Goal: Task Accomplishment & Management: Complete application form

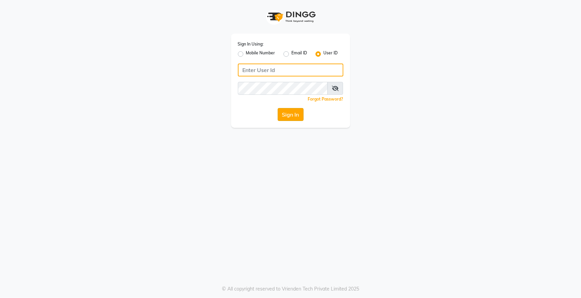
type input "hairempire"
click at [290, 116] on button "Sign In" at bounding box center [291, 114] width 26 height 13
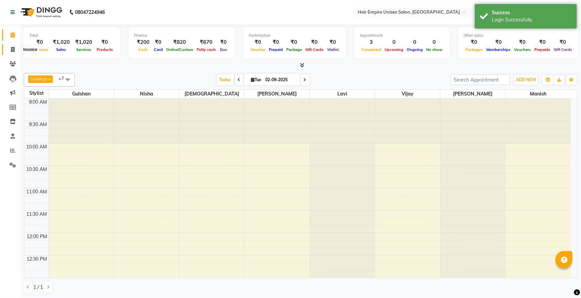
click at [9, 50] on span at bounding box center [13, 50] width 12 height 8
select select "5055"
select select "service"
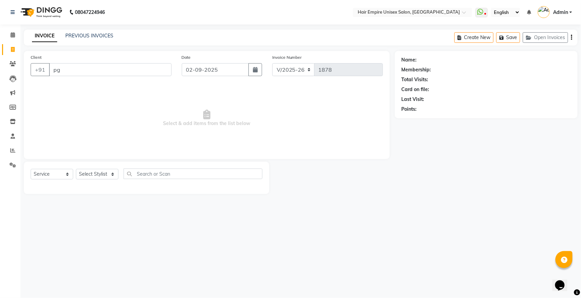
type input "p"
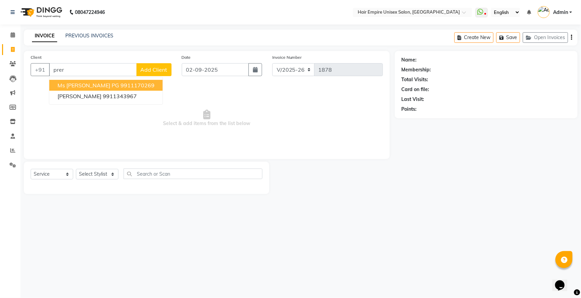
click at [77, 85] on span "Ms [PERSON_NAME] PG" at bounding box center [88, 85] width 62 height 7
type input "9911170269"
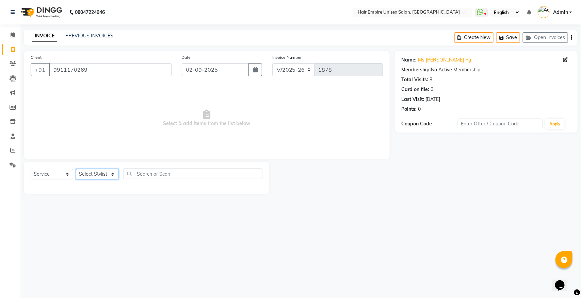
click at [99, 171] on select "Select Stylist [PERSON_NAME] [PERSON_NAME] [PERSON_NAME] [PERSON_NAME] Nisha [P…" at bounding box center [97, 174] width 43 height 11
select select "31808"
click at [76, 169] on select "Select Stylist [PERSON_NAME] [PERSON_NAME] [PERSON_NAME] [PERSON_NAME] Nisha [P…" at bounding box center [97, 174] width 43 height 11
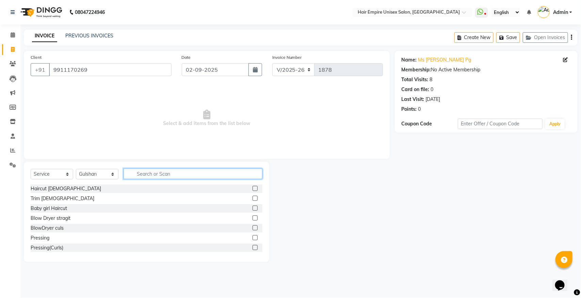
click at [161, 175] on input "text" at bounding box center [192, 174] width 139 height 11
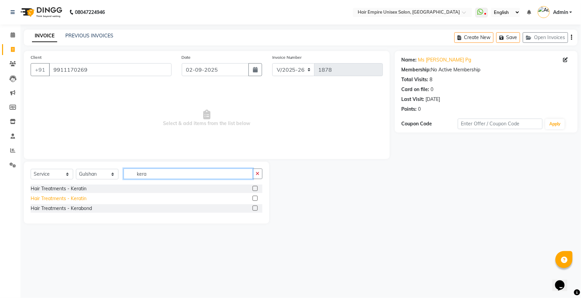
type input "kera"
click at [83, 198] on div "Hair Treatments - Keratin" at bounding box center [59, 198] width 56 height 7
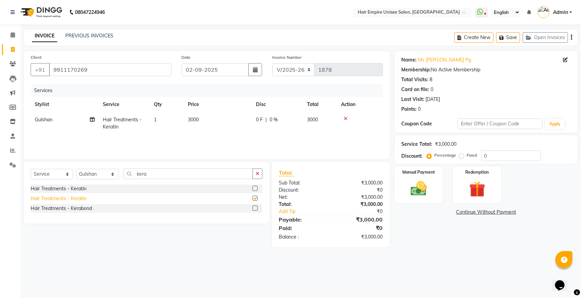
checkbox input "false"
click at [273, 121] on span "0 %" at bounding box center [273, 119] width 8 height 7
select select "31808"
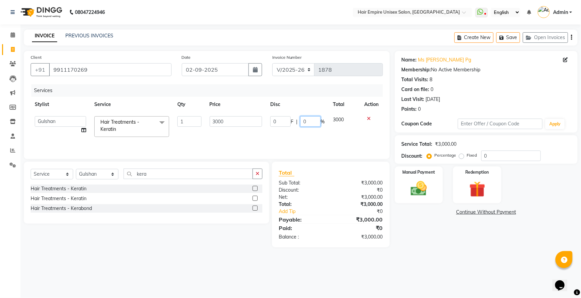
click at [315, 119] on input "0" at bounding box center [310, 121] width 20 height 11
type input "10"
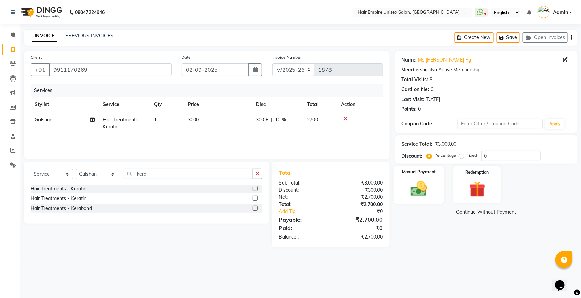
click at [412, 179] on div "Manual Payment" at bounding box center [419, 185] width 50 height 38
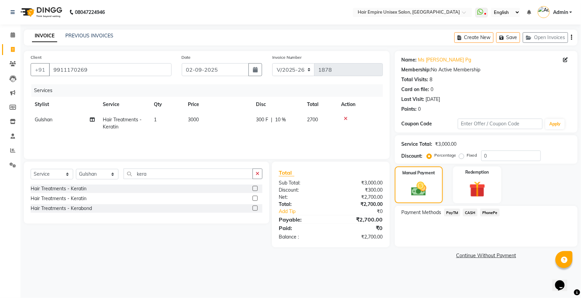
click at [449, 212] on span "PayTM" at bounding box center [452, 213] width 16 height 8
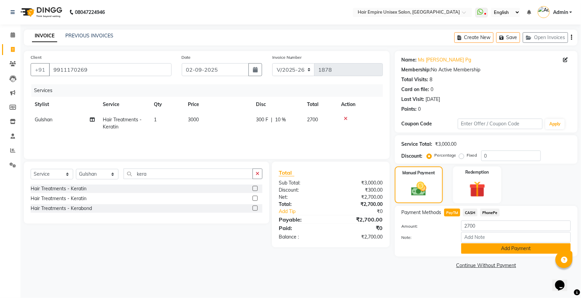
click at [499, 248] on button "Add Payment" at bounding box center [516, 249] width 110 height 11
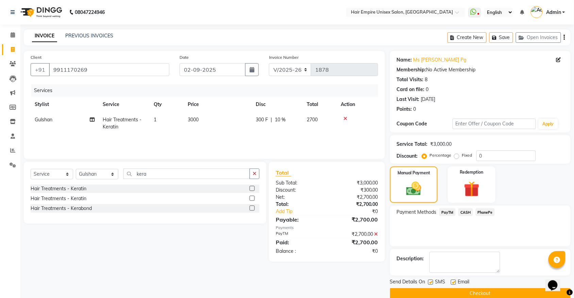
click at [410, 290] on button "Checkout" at bounding box center [480, 293] width 181 height 11
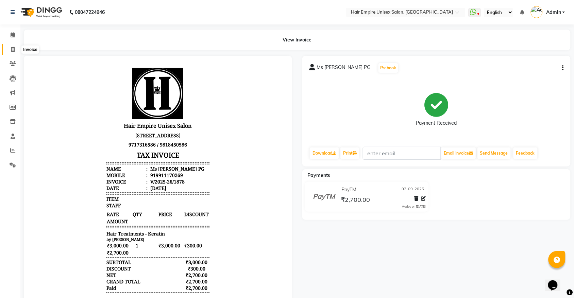
click at [14, 50] on icon at bounding box center [13, 49] width 4 height 5
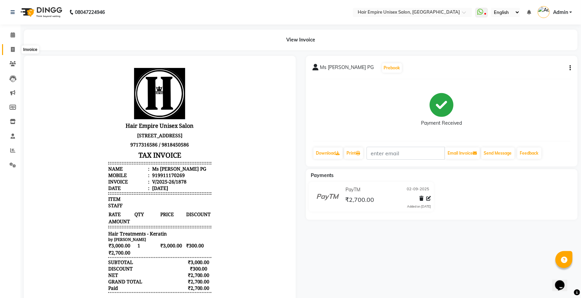
select select "5055"
select select "service"
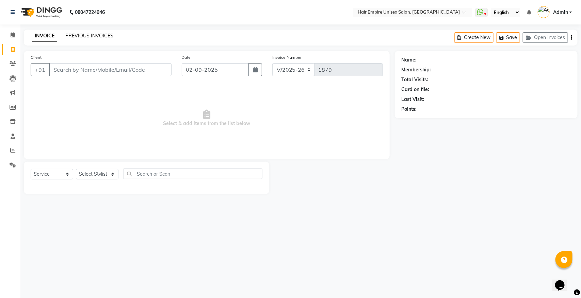
click at [70, 34] on link "PREVIOUS INVOICES" at bounding box center [89, 36] width 48 height 6
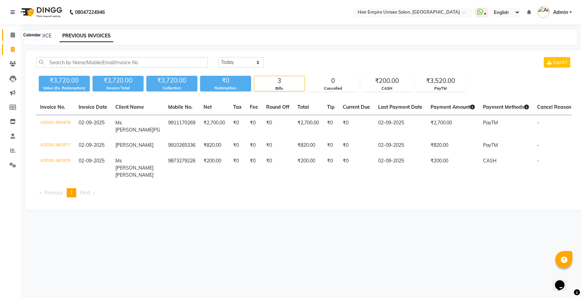
click at [11, 33] on icon at bounding box center [13, 34] width 4 height 5
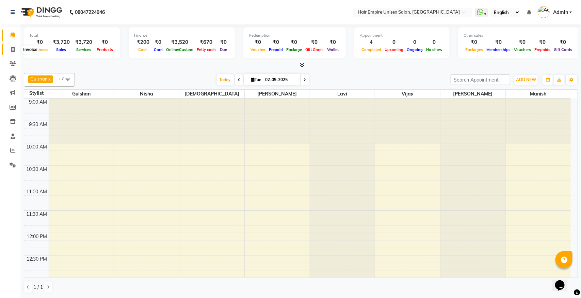
click at [11, 50] on icon at bounding box center [13, 49] width 4 height 5
select select "service"
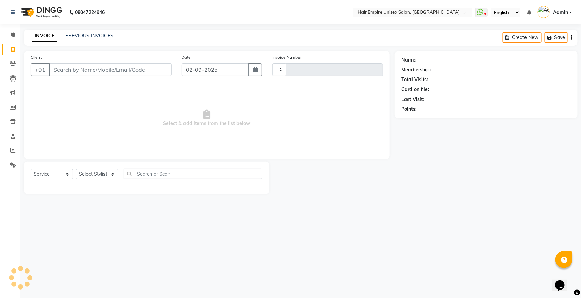
type input "1879"
select select "5055"
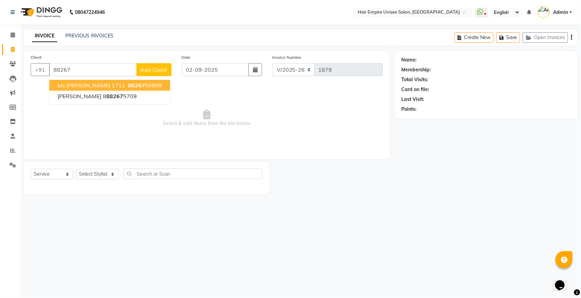
click at [78, 83] on span "Ms [PERSON_NAME] 1711" at bounding box center [91, 85] width 68 height 7
type input "8826750809"
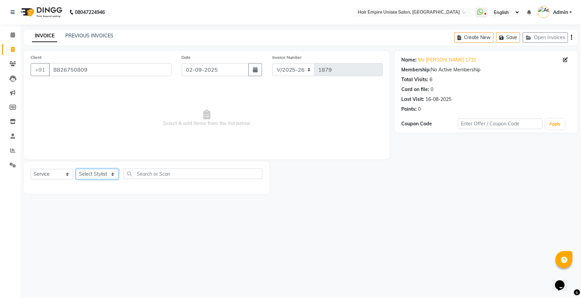
click at [95, 170] on select "Select Stylist [PERSON_NAME] [PERSON_NAME] [PERSON_NAME] [PERSON_NAME] Nisha [P…" at bounding box center [97, 174] width 43 height 11
select select "31808"
click at [76, 169] on select "Select Stylist [PERSON_NAME] [PERSON_NAME] [PERSON_NAME] [PERSON_NAME] Nisha [P…" at bounding box center [97, 174] width 43 height 11
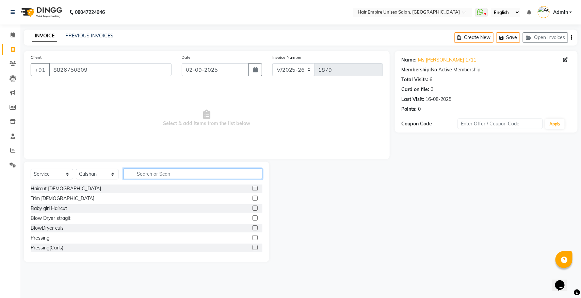
click at [180, 175] on input "text" at bounding box center [192, 174] width 139 height 11
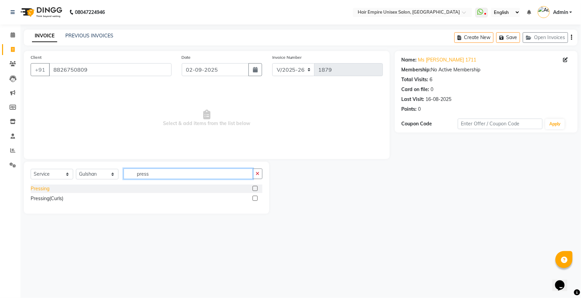
type input "press"
click at [36, 187] on div "Pressing" at bounding box center [40, 188] width 19 height 7
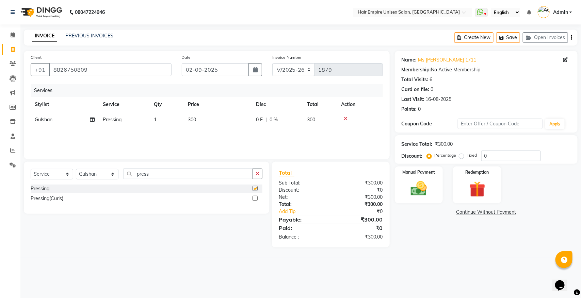
checkbox input "false"
click at [257, 171] on button "button" at bounding box center [257, 174] width 10 height 11
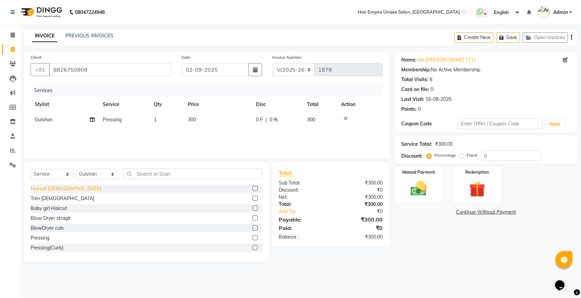
click at [59, 189] on div "Haircut [DEMOGRAPHIC_DATA]" at bounding box center [66, 188] width 70 height 7
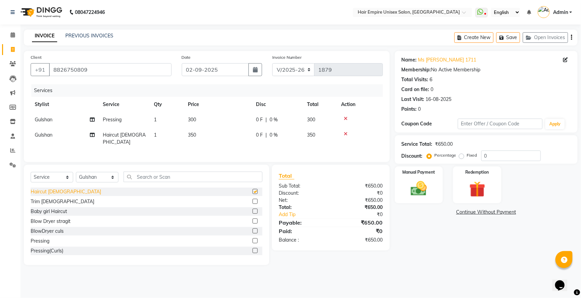
checkbox input "false"
click at [413, 194] on img at bounding box center [418, 188] width 27 height 19
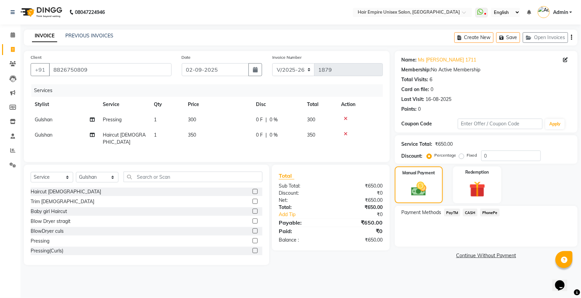
click at [469, 213] on span "CASH" at bounding box center [470, 213] width 15 height 8
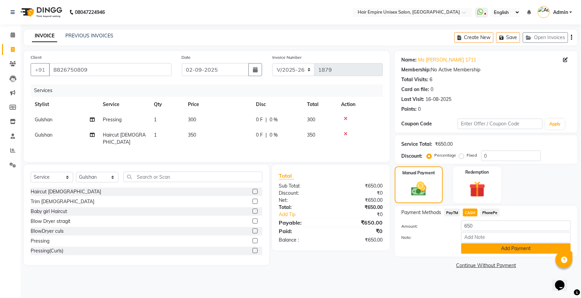
click at [512, 248] on button "Add Payment" at bounding box center [516, 249] width 110 height 11
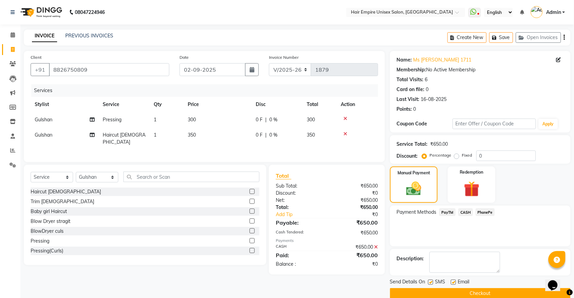
click at [492, 294] on button "Checkout" at bounding box center [480, 293] width 181 height 11
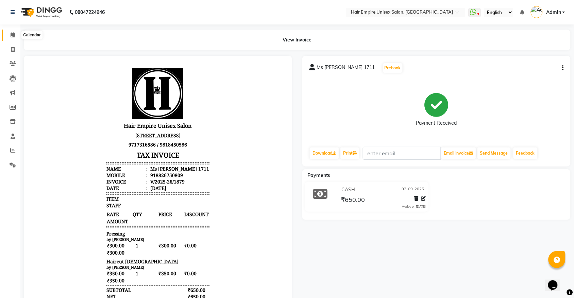
click at [14, 36] on icon at bounding box center [13, 34] width 4 height 5
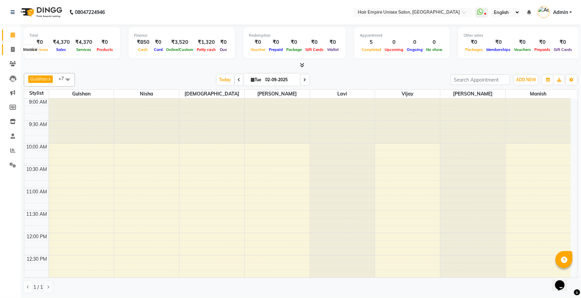
click at [16, 48] on span at bounding box center [13, 50] width 12 height 8
select select "5055"
select select "service"
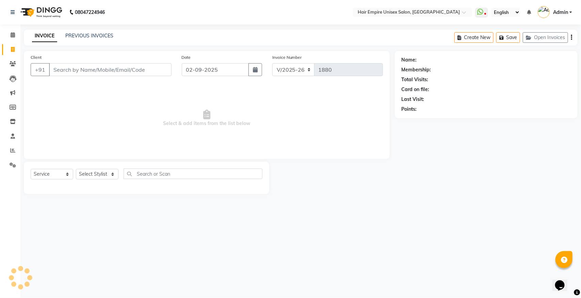
click at [105, 75] on input "Client" at bounding box center [110, 69] width 122 height 13
type input "a"
click at [99, 69] on input "akam" at bounding box center [93, 69] width 88 height 13
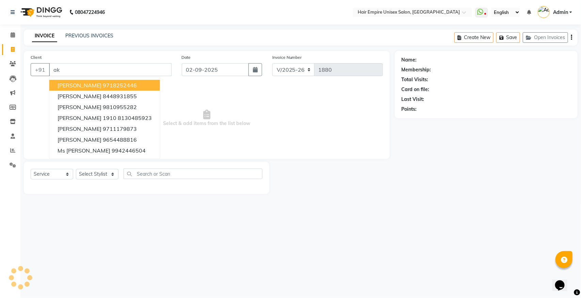
type input "a"
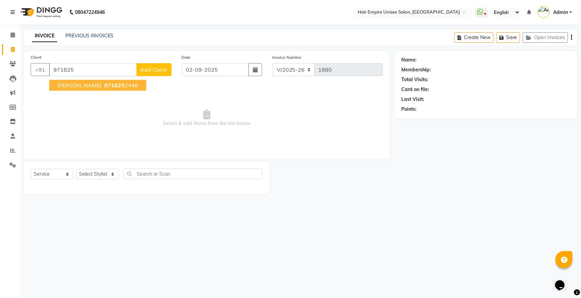
click at [138, 85] on ngb-highlight "971825 2446" at bounding box center [120, 85] width 35 height 7
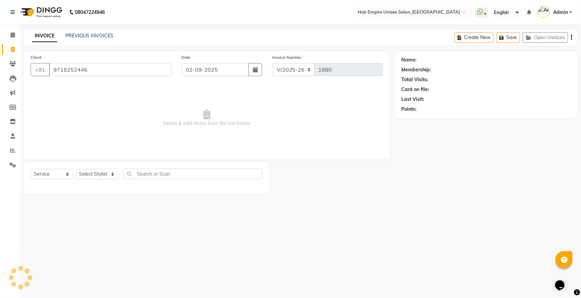
type input "9718252446"
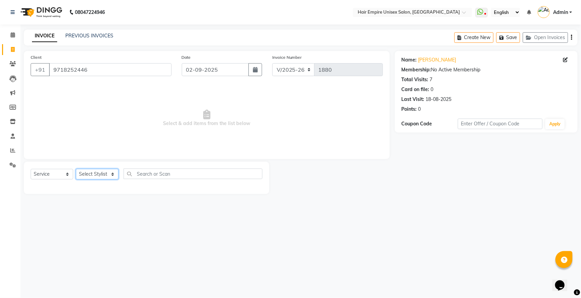
click at [97, 171] on select "Select Stylist [PERSON_NAME] [PERSON_NAME] [PERSON_NAME] [PERSON_NAME] Nisha [P…" at bounding box center [97, 174] width 43 height 11
select select "89725"
click at [76, 169] on select "Select Stylist [PERSON_NAME] [PERSON_NAME] [PERSON_NAME] [PERSON_NAME] Nisha [P…" at bounding box center [97, 174] width 43 height 11
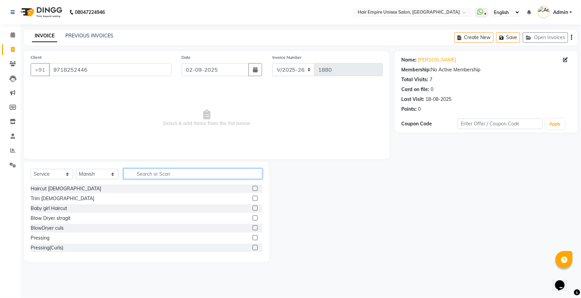
click at [193, 176] on input "text" at bounding box center [192, 174] width 139 height 11
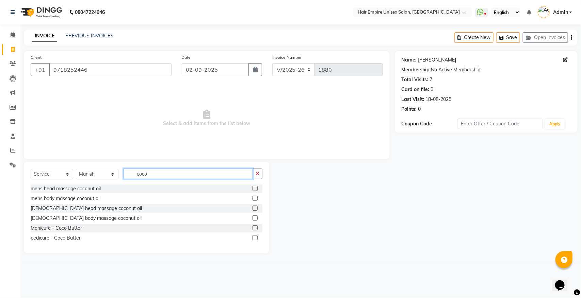
type input "coco"
click at [449, 56] on link "[PERSON_NAME]" at bounding box center [437, 59] width 38 height 7
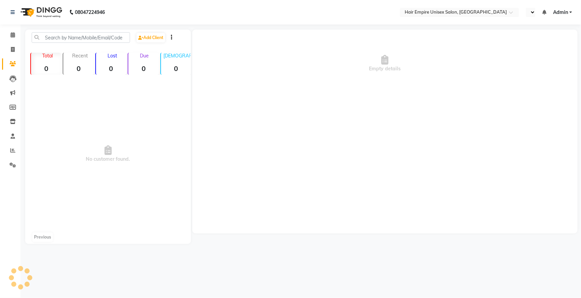
select select "en"
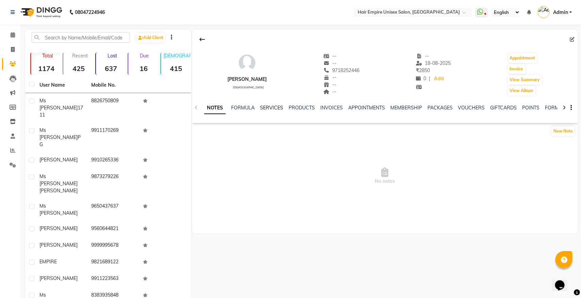
click at [273, 108] on link "SERVICES" at bounding box center [271, 108] width 23 height 6
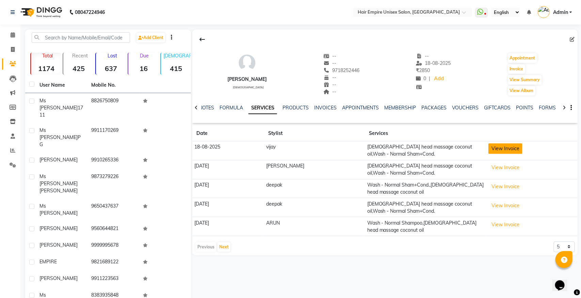
click at [488, 152] on button "View Invoice" at bounding box center [505, 149] width 34 height 11
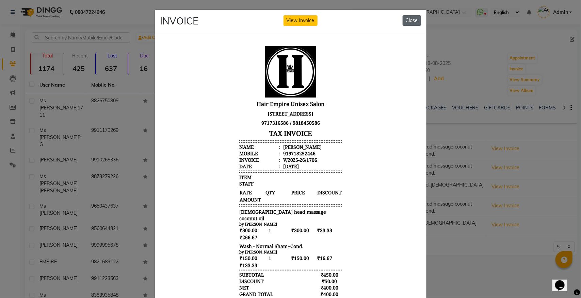
click at [412, 21] on button "Close" at bounding box center [411, 20] width 18 height 11
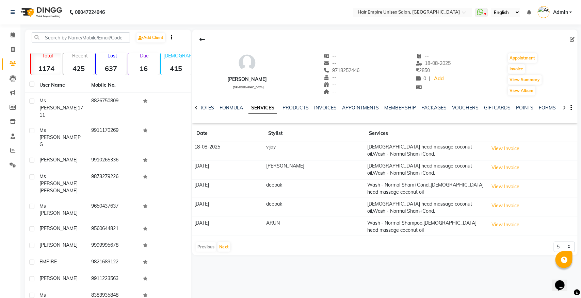
click at [509, 72] on div "aakansha srivastav female -- -- 9718252446 -- -- -- -- 18-08-2025 ₹ 2850 0 | Ad…" at bounding box center [384, 71] width 385 height 50
click at [515, 68] on button "Invoice" at bounding box center [516, 69] width 17 height 10
select select "5055"
select select "service"
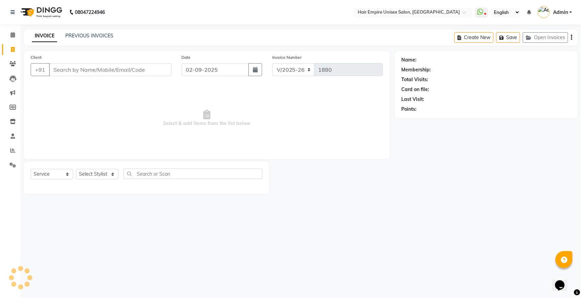
type input "9718252446"
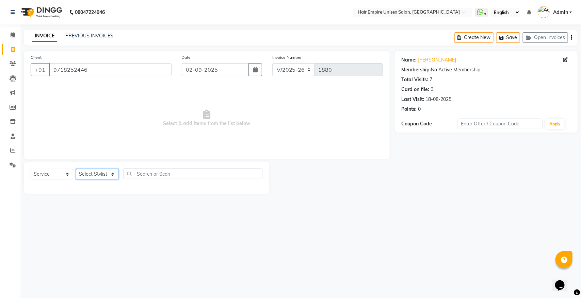
click at [97, 173] on select "Select Stylist [PERSON_NAME] [PERSON_NAME] [PERSON_NAME] [PERSON_NAME] Nisha [P…" at bounding box center [97, 174] width 43 height 11
select select "45386"
click at [76, 169] on select "Select Stylist [PERSON_NAME] [PERSON_NAME] [PERSON_NAME] [PERSON_NAME] Nisha [P…" at bounding box center [97, 174] width 43 height 11
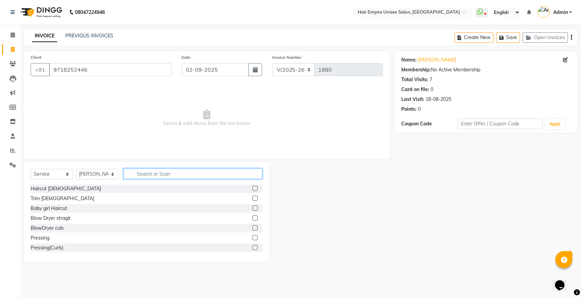
click at [140, 176] on input "text" at bounding box center [192, 174] width 139 height 11
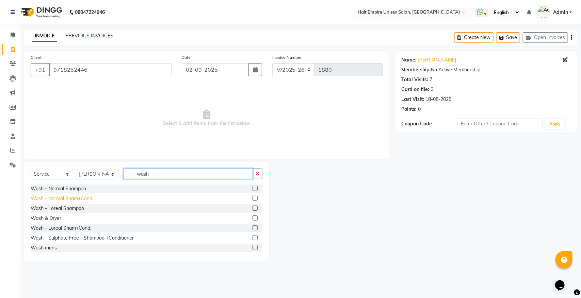
type input "wash"
click at [66, 201] on div "Wash - Normal Sham+Cond." at bounding box center [62, 198] width 63 height 7
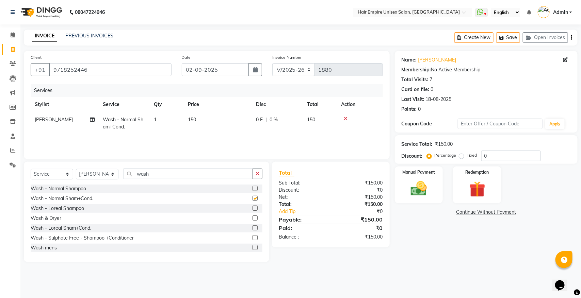
checkbox input "false"
click at [104, 171] on select "Select Stylist [PERSON_NAME] [PERSON_NAME] [PERSON_NAME] [PERSON_NAME] Nisha [P…" at bounding box center [97, 174] width 43 height 11
select select "89725"
click at [76, 169] on select "Select Stylist [PERSON_NAME] [PERSON_NAME] [PERSON_NAME] [PERSON_NAME] Nisha [P…" at bounding box center [97, 174] width 43 height 11
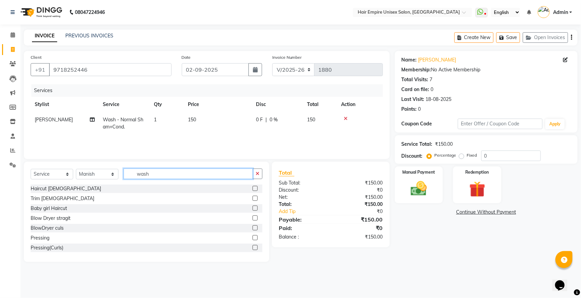
click at [156, 178] on input "wash" at bounding box center [187, 174] width 129 height 11
type input "w"
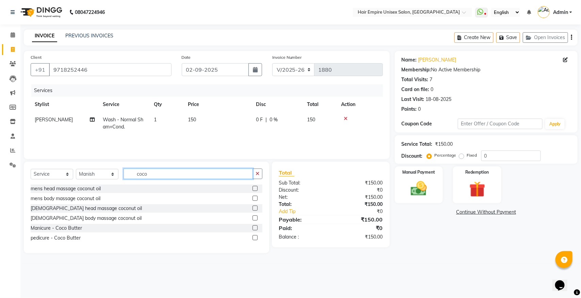
type input "coco"
click at [70, 220] on div "[DEMOGRAPHIC_DATA] body massage coconut oil" at bounding box center [86, 218] width 111 height 7
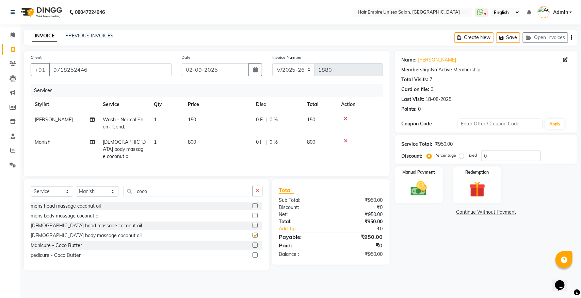
checkbox input "false"
click at [70, 227] on div "[DEMOGRAPHIC_DATA] head massage coconut oil" at bounding box center [86, 225] width 111 height 7
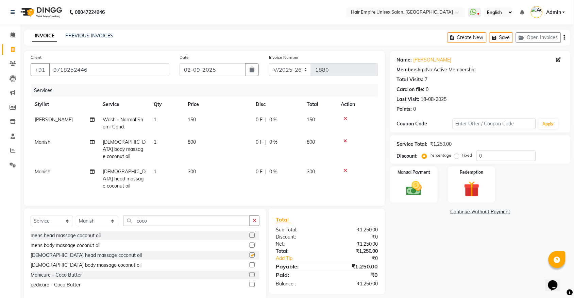
checkbox input "false"
click at [346, 142] on icon at bounding box center [346, 141] width 4 height 5
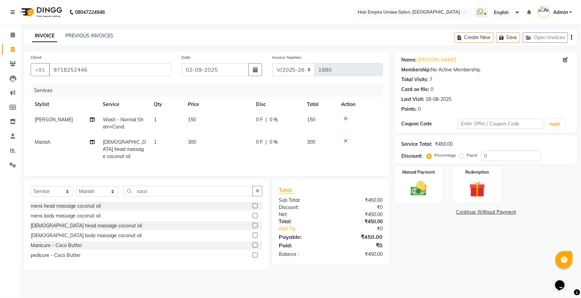
click at [467, 157] on label "Fixed" at bounding box center [472, 155] width 10 height 6
click at [462, 157] on input "Fixed" at bounding box center [462, 155] width 5 height 5
radio input "true"
click at [512, 157] on input "0" at bounding box center [511, 156] width 60 height 11
type input "50"
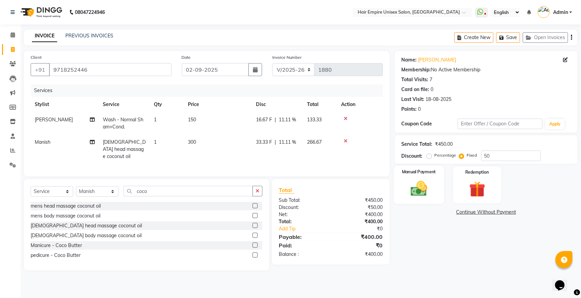
click at [417, 182] on img at bounding box center [418, 188] width 27 height 19
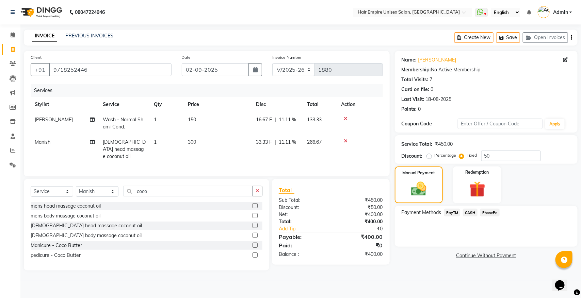
click at [448, 211] on span "PayTM" at bounding box center [452, 213] width 16 height 8
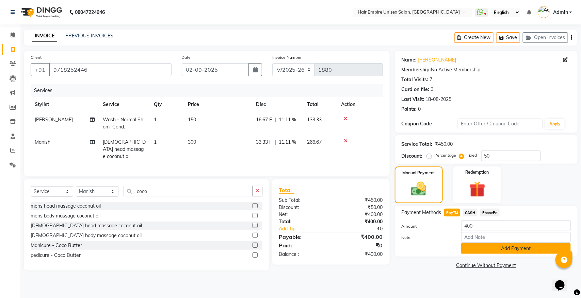
click at [483, 253] on button "Add Payment" at bounding box center [516, 249] width 110 height 11
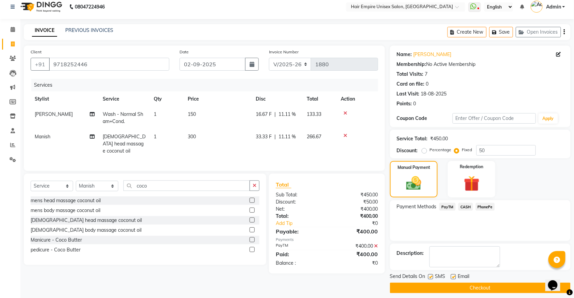
scroll to position [11, 0]
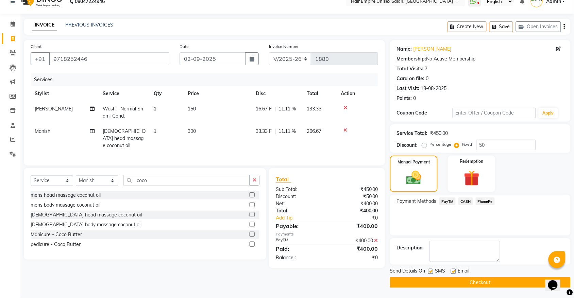
click at [479, 280] on button "Checkout" at bounding box center [480, 283] width 181 height 11
